Goal: Information Seeking & Learning: Learn about a topic

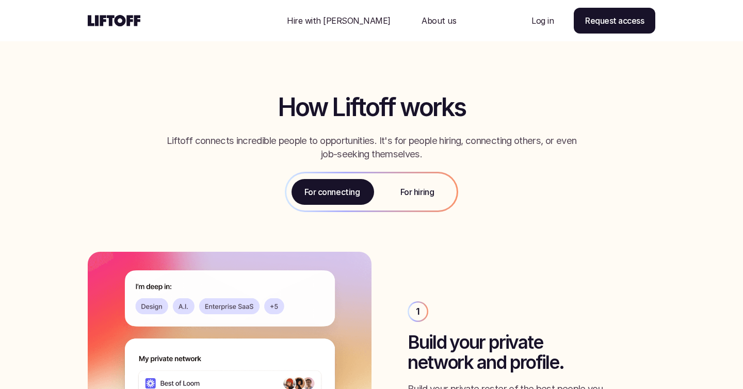
scroll to position [1055, 0]
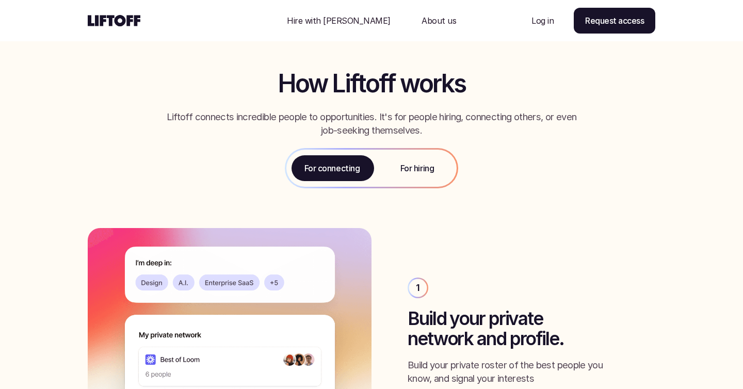
click at [427, 174] on p "For hiring" at bounding box center [417, 168] width 34 height 12
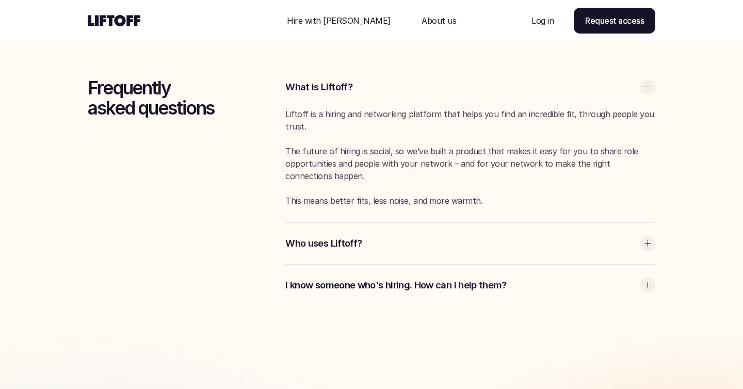
scroll to position [2694, 0]
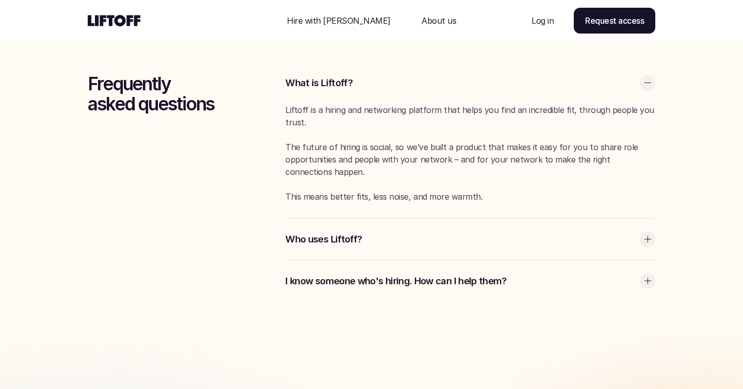
click at [415, 246] on div "Who uses Liftoff?" at bounding box center [470, 239] width 370 height 41
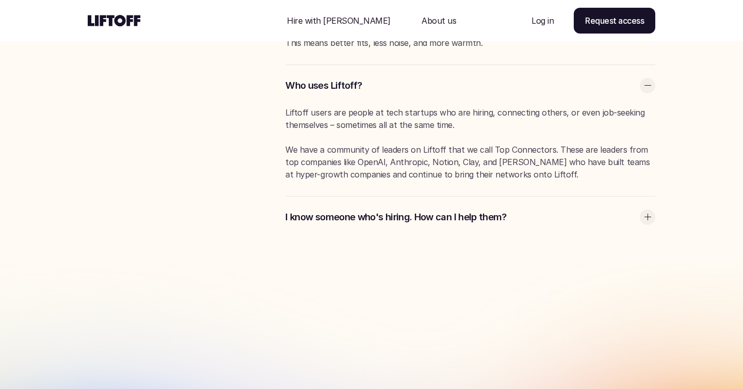
scroll to position [2857, 0]
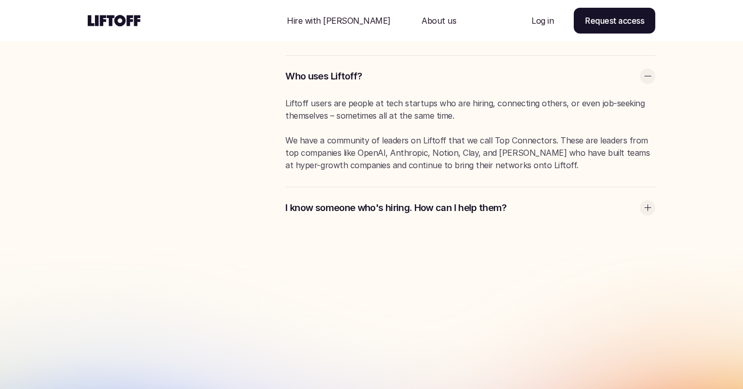
click at [415, 208] on p "I know someone who's hiring. How can I help them?" at bounding box center [459, 207] width 349 height 13
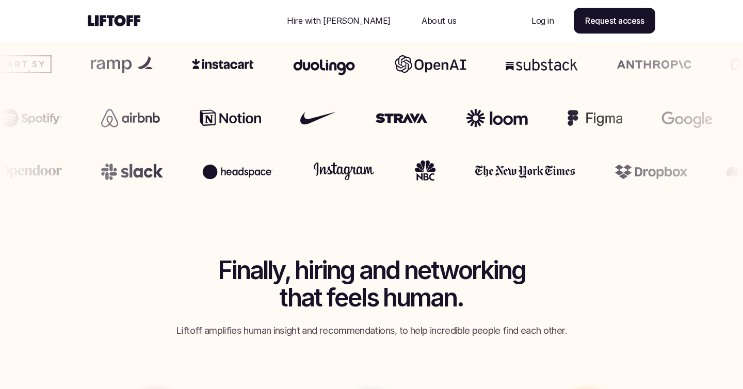
scroll to position [0, 0]
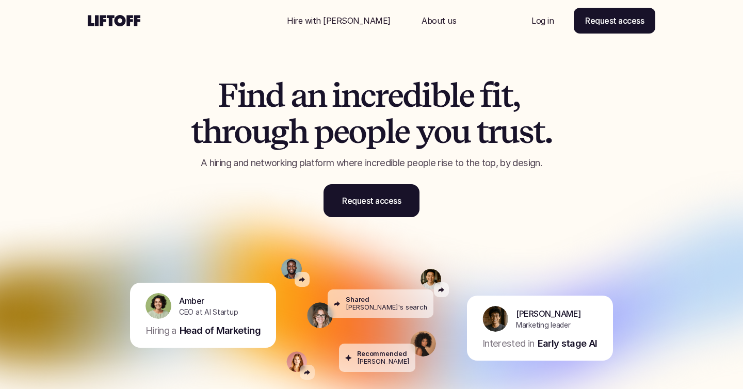
click at [342, 21] on p "Hire with [PERSON_NAME]" at bounding box center [339, 20] width 104 height 12
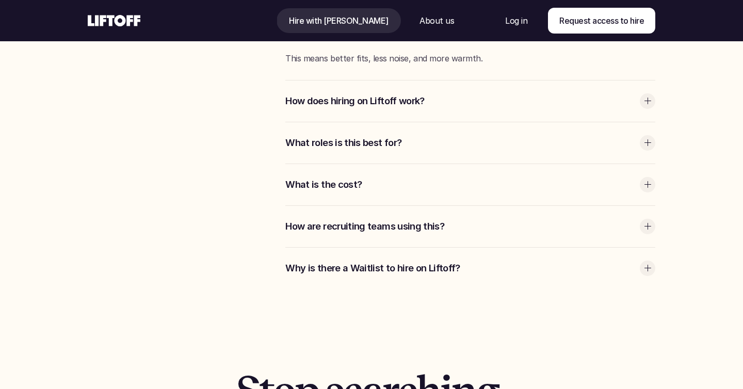
scroll to position [2900, 0]
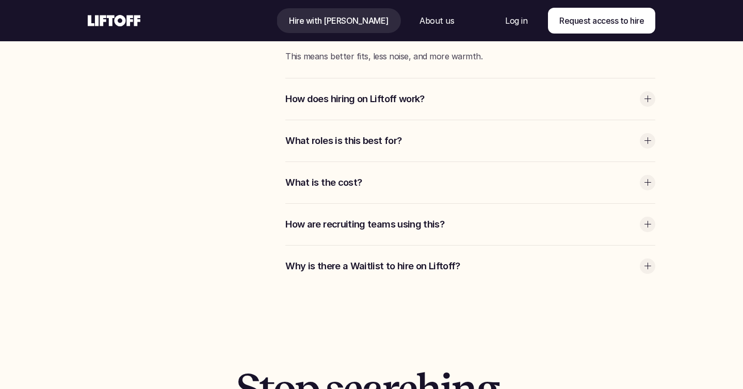
click at [651, 179] on div at bounding box center [646, 182] width 15 height 15
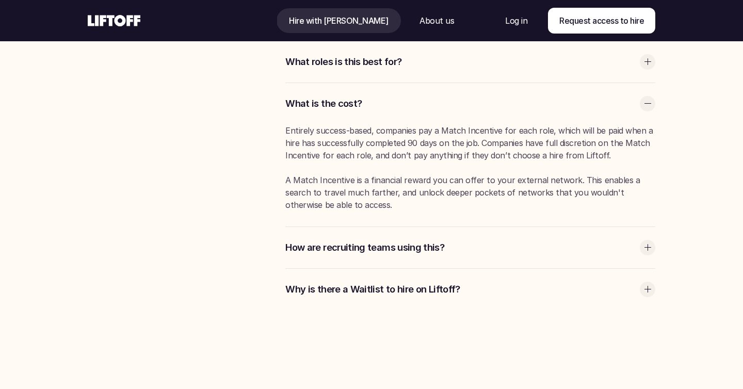
scroll to position [2980, 0]
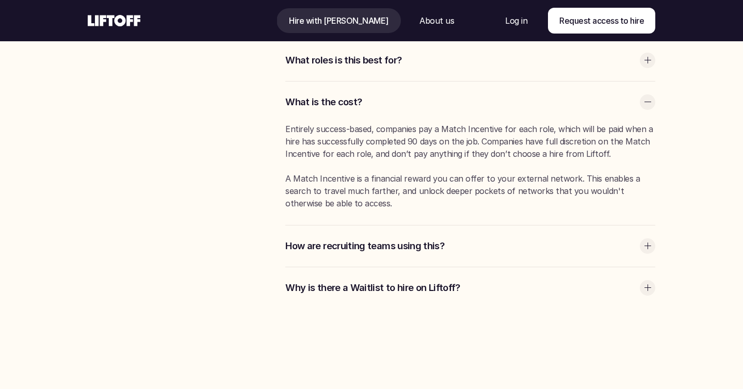
click at [646, 240] on div at bounding box center [646, 245] width 15 height 15
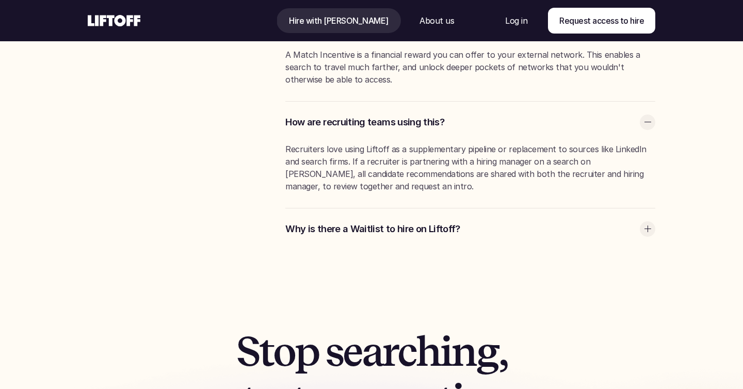
scroll to position [3107, 0]
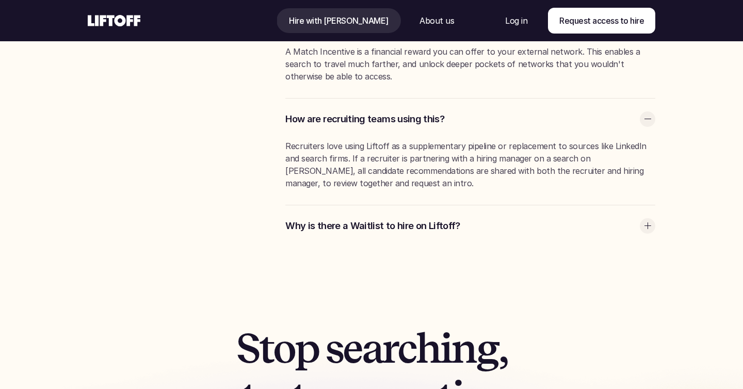
click at [645, 217] on div "Why is there a Waitlist to hire on Liftoff?" at bounding box center [470, 225] width 370 height 41
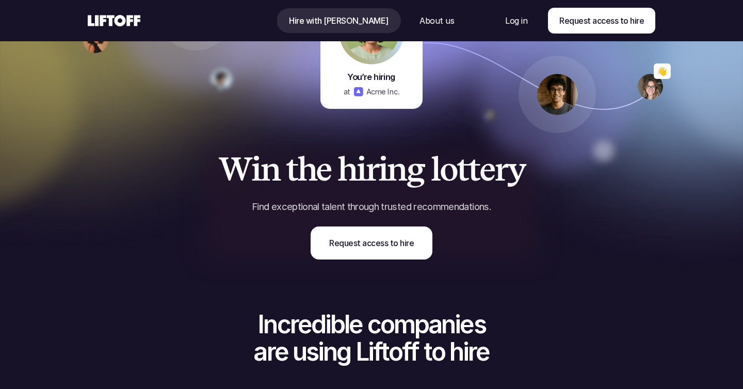
scroll to position [0, 0]
